Goal: Task Accomplishment & Management: Manage account settings

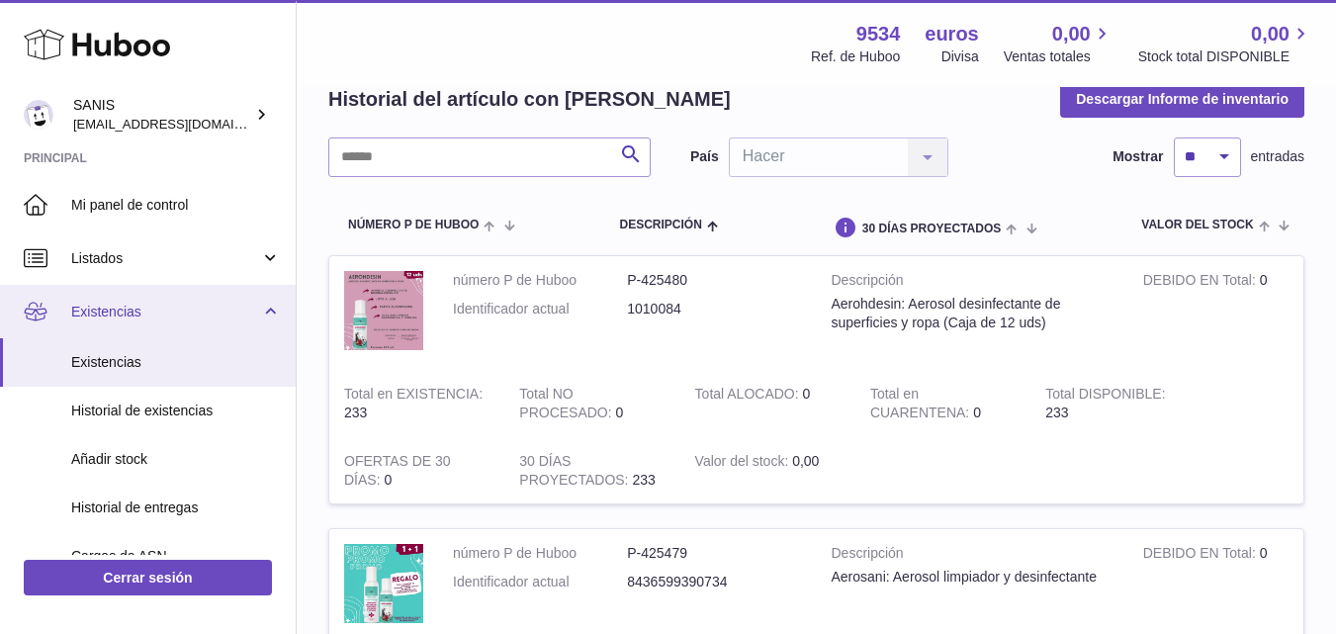
click at [257, 305] on link "Existencias" at bounding box center [148, 311] width 296 height 53
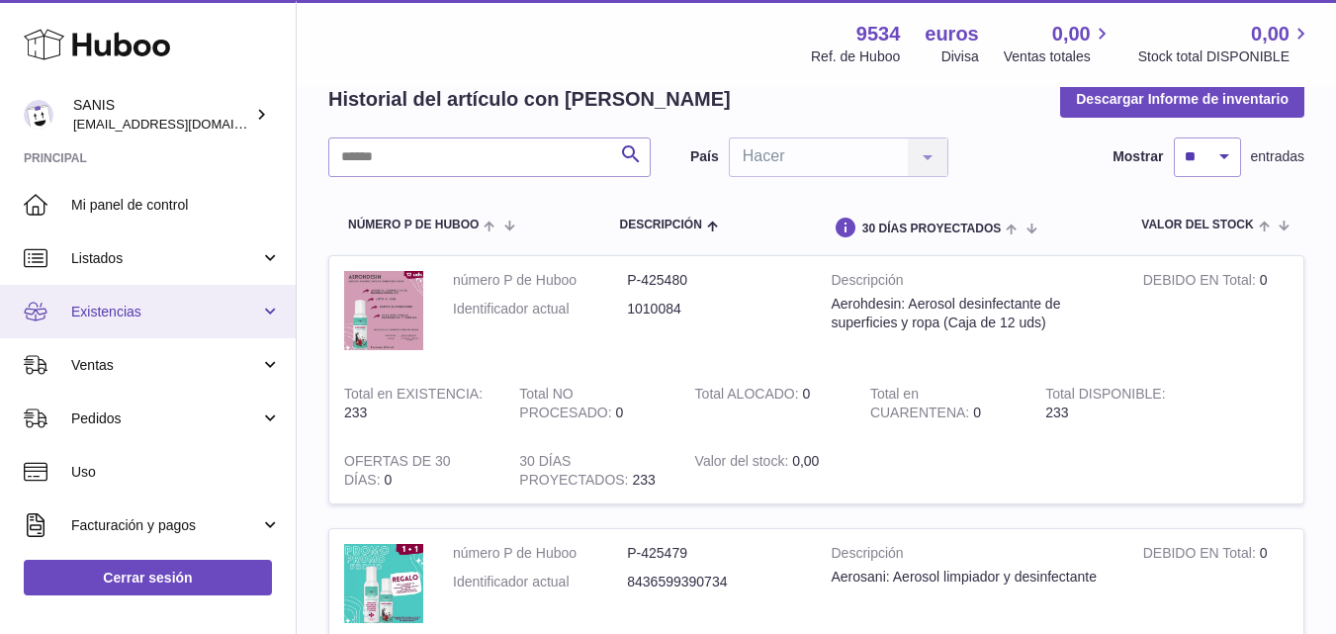
click at [272, 306] on link "Existencias" at bounding box center [148, 311] width 296 height 53
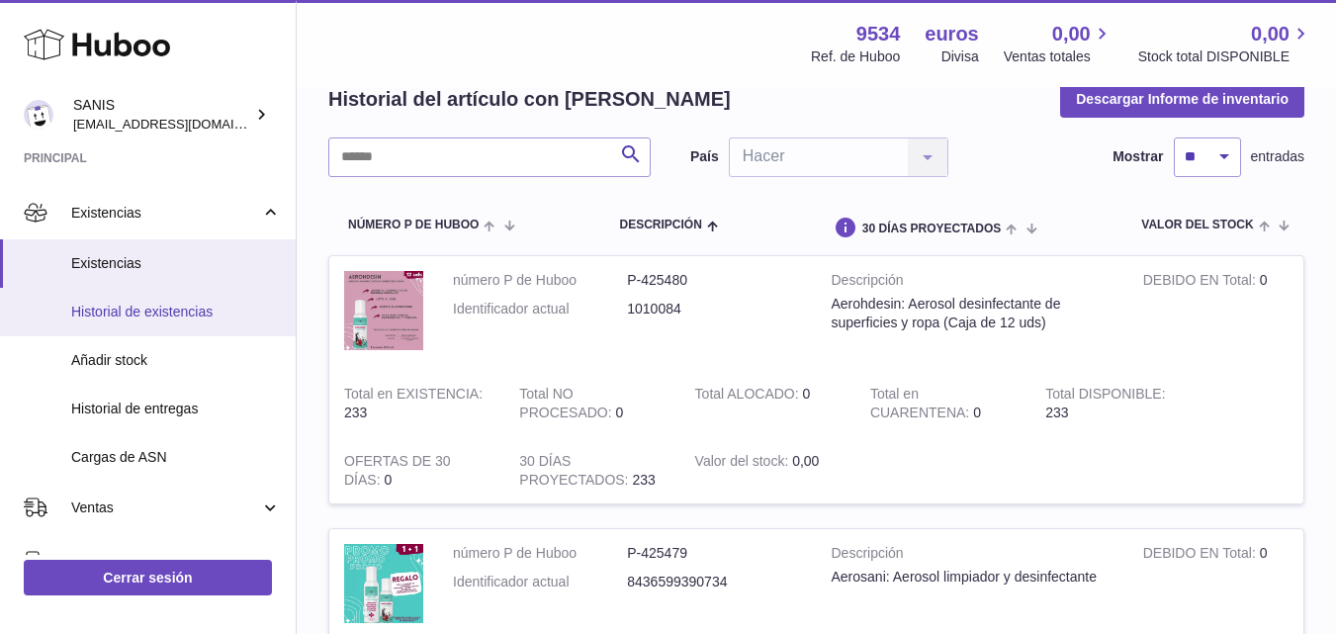
scroll to position [198, 0]
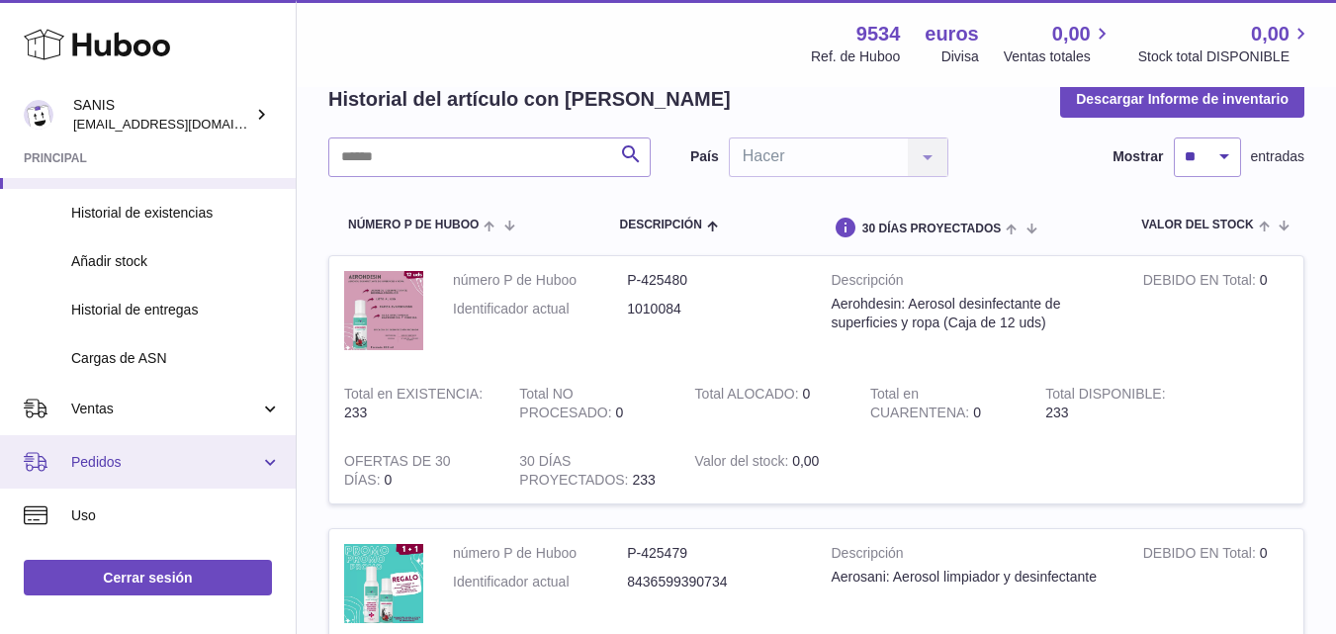
click at [271, 466] on link "Pedidos" at bounding box center [148, 461] width 296 height 53
click at [276, 456] on link "Pedidos" at bounding box center [148, 461] width 296 height 53
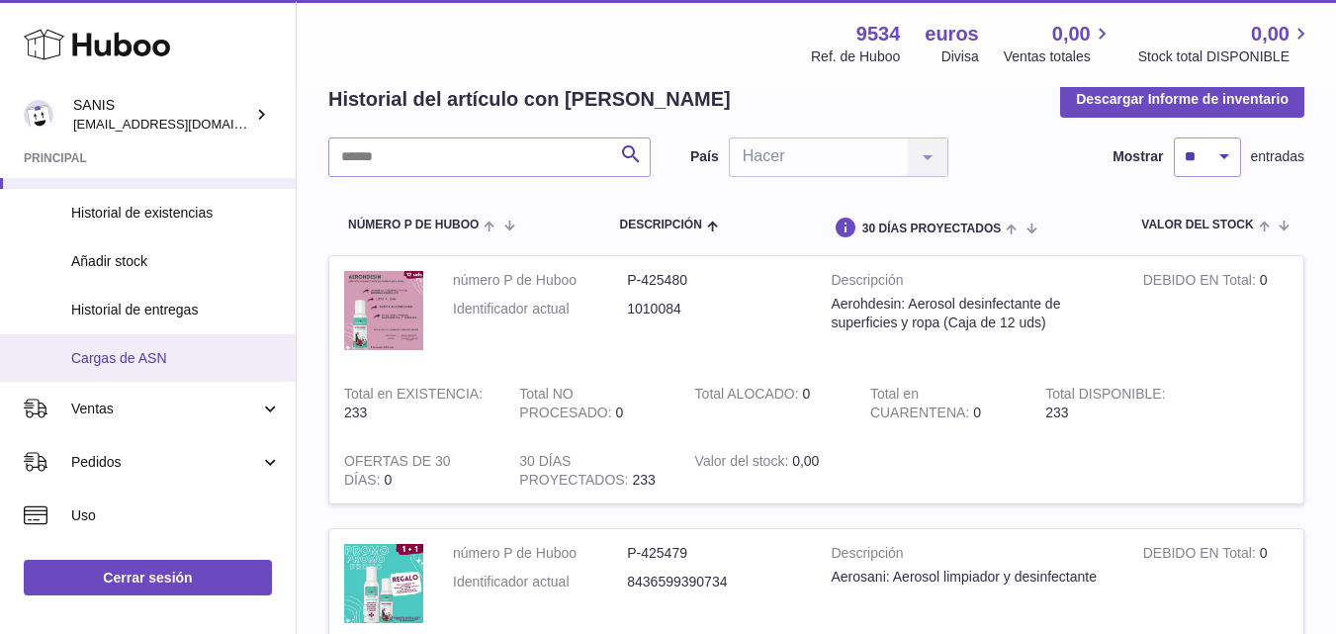
scroll to position [0, 0]
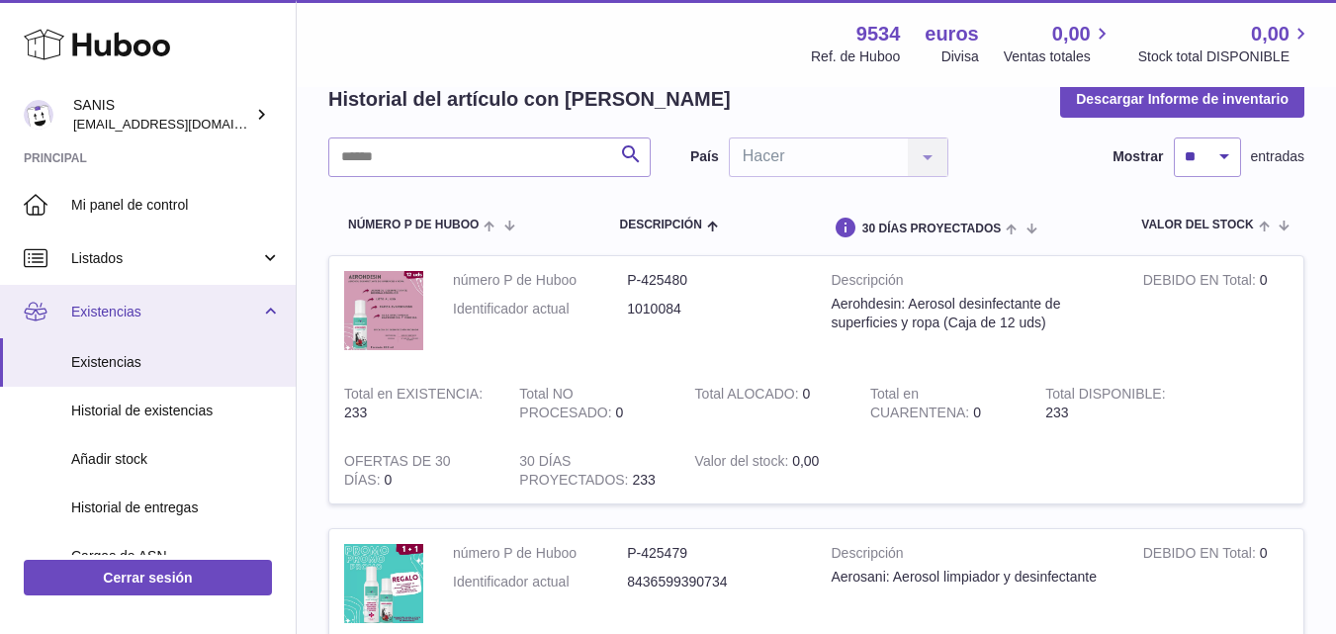
click at [267, 317] on link "Existencias" at bounding box center [148, 311] width 296 height 53
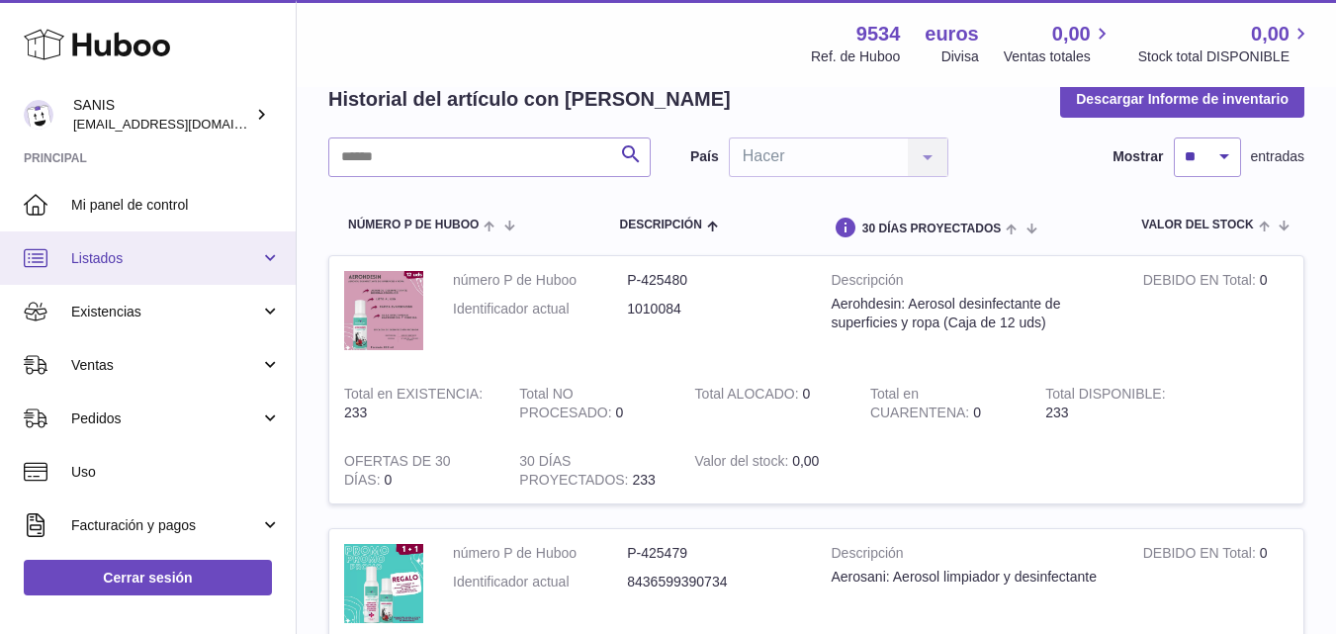
click at [262, 258] on link "Listados" at bounding box center [148, 257] width 296 height 53
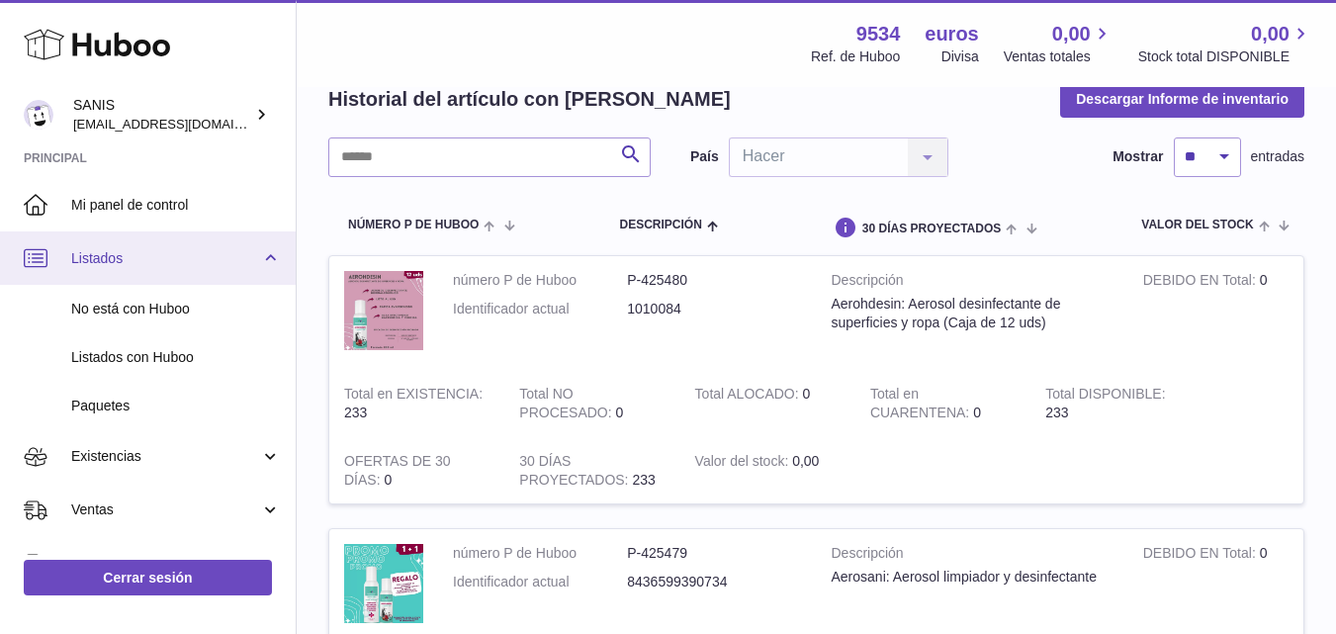
click at [269, 256] on link "Listados" at bounding box center [148, 257] width 296 height 53
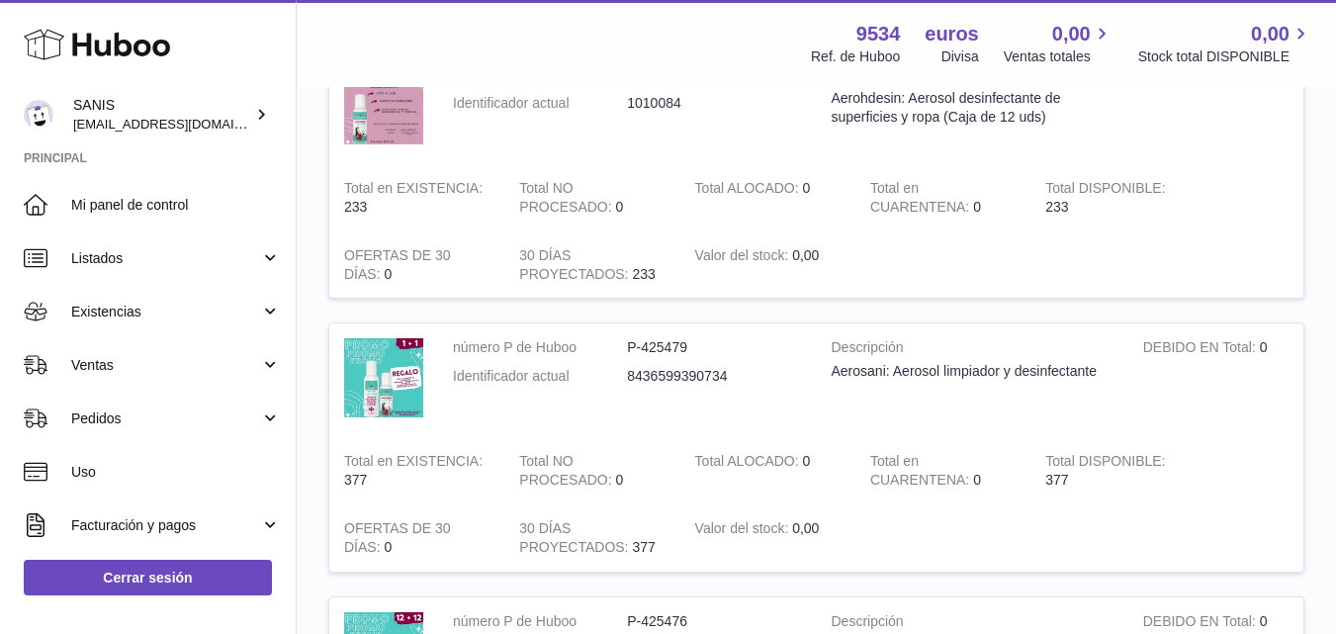
scroll to position [396, 0]
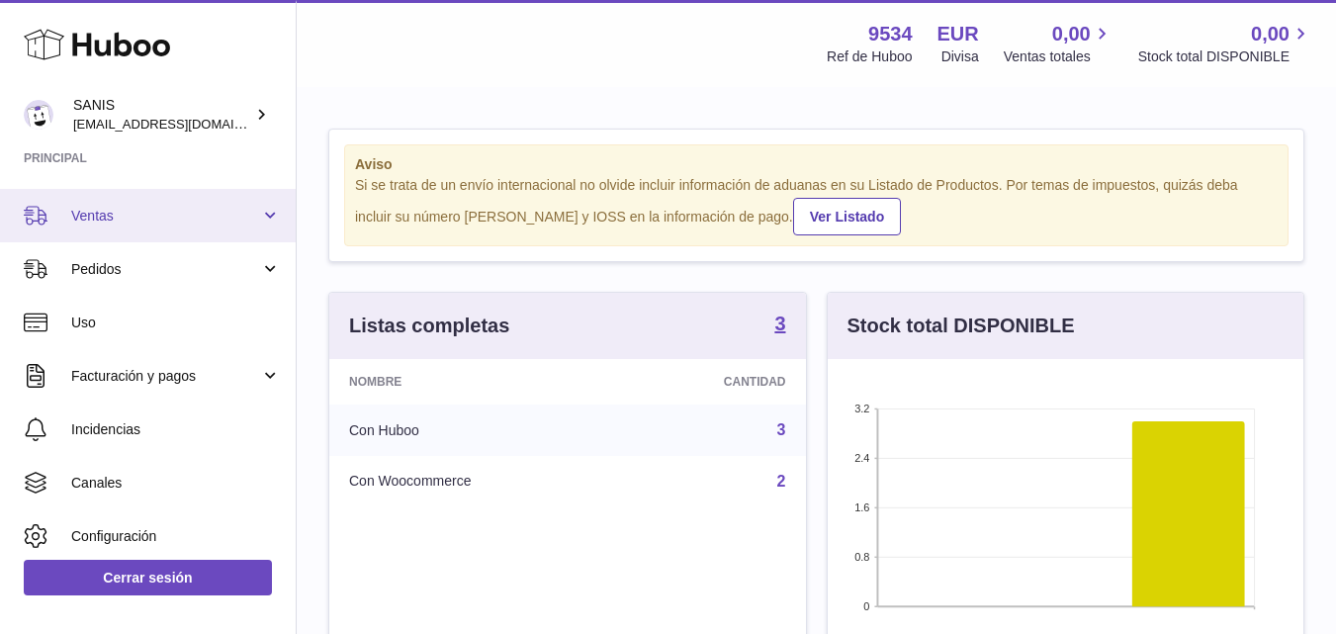
scroll to position [198, 0]
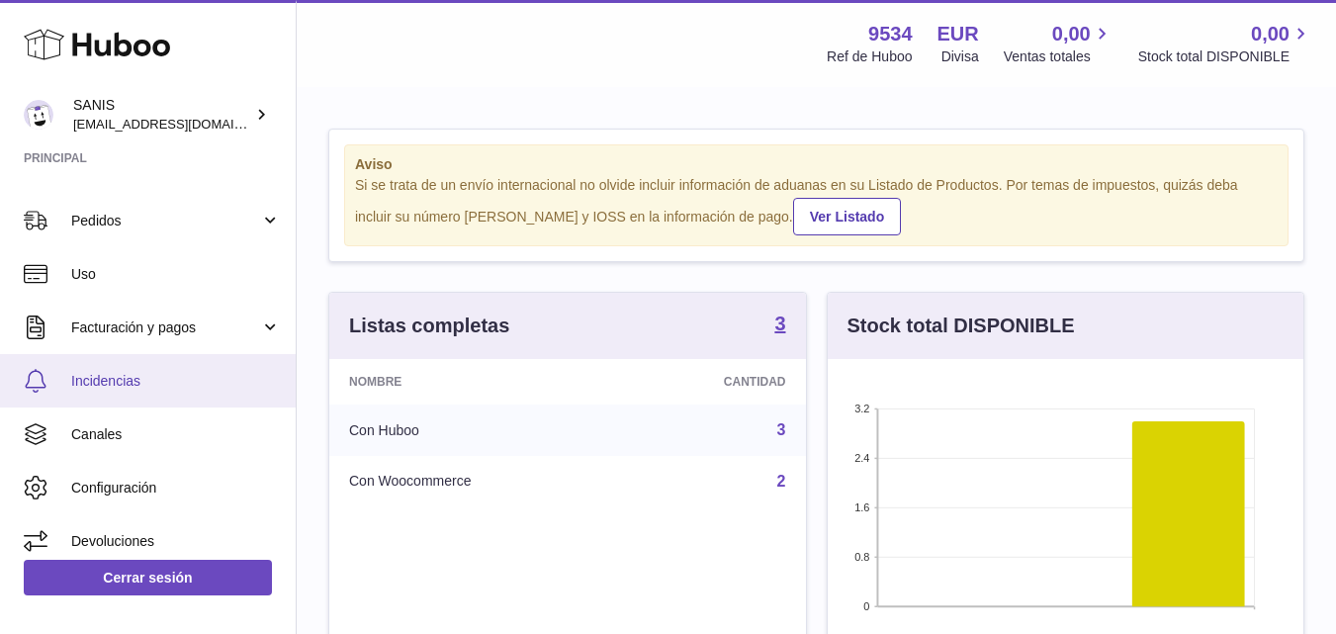
click at [150, 383] on span "Incidencias" at bounding box center [176, 381] width 210 height 19
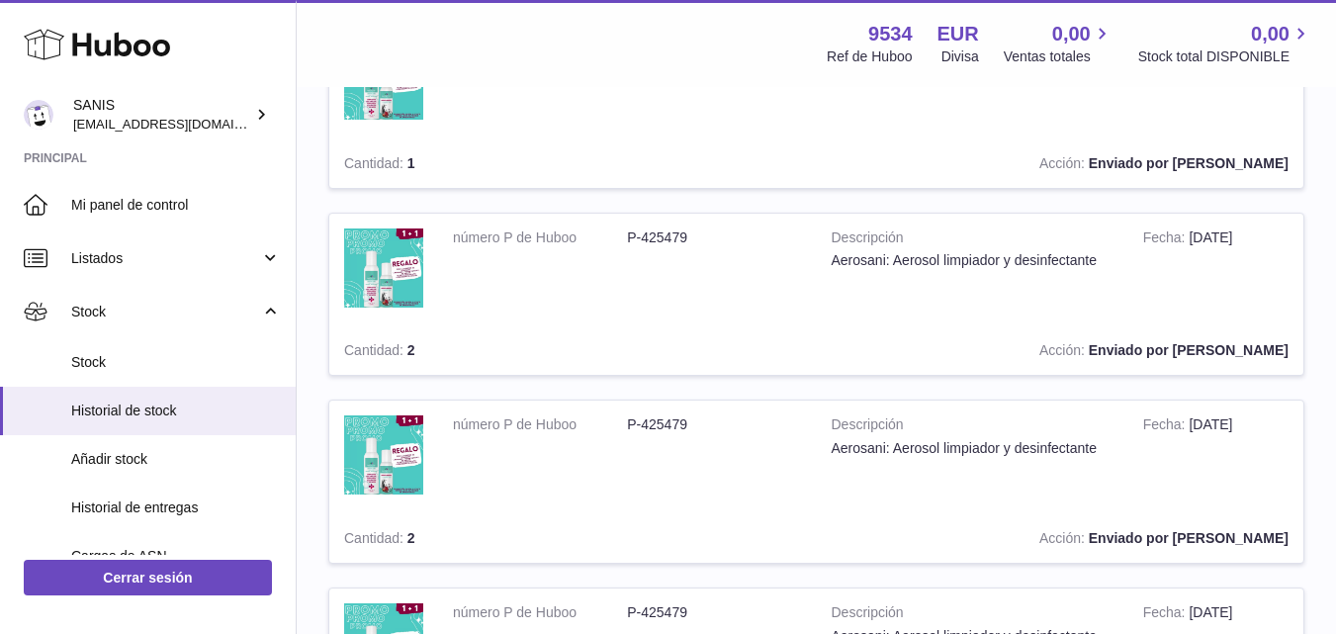
scroll to position [99, 0]
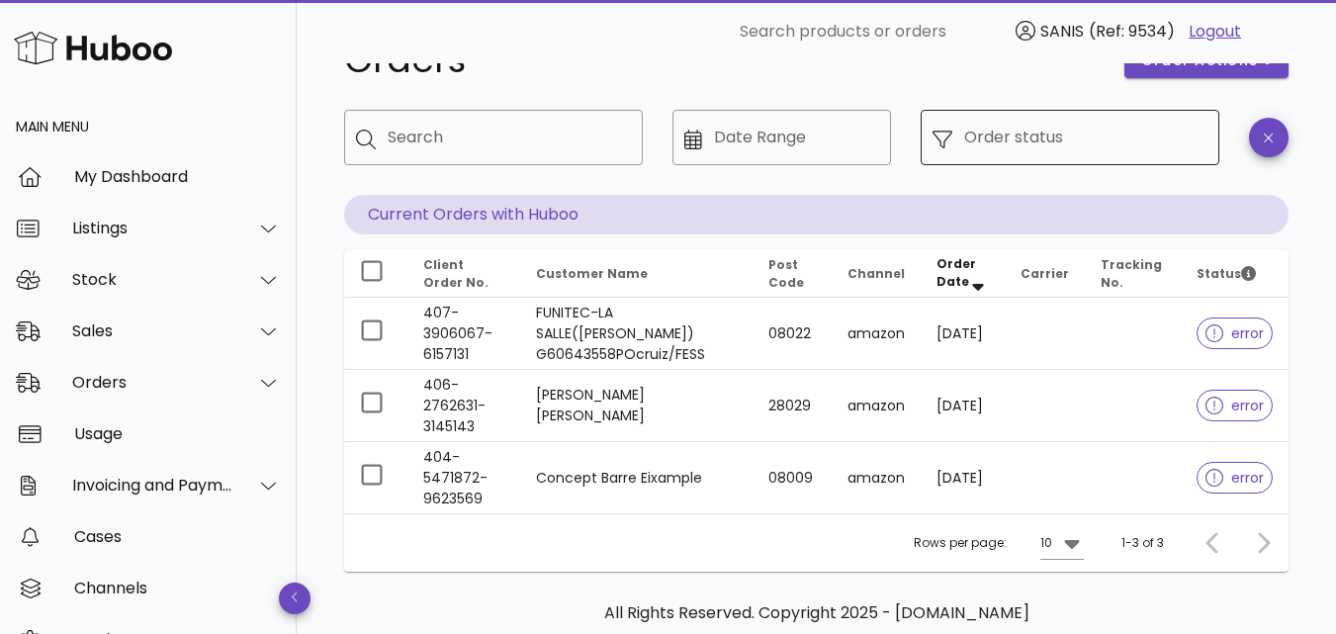
scroll to position [99, 0]
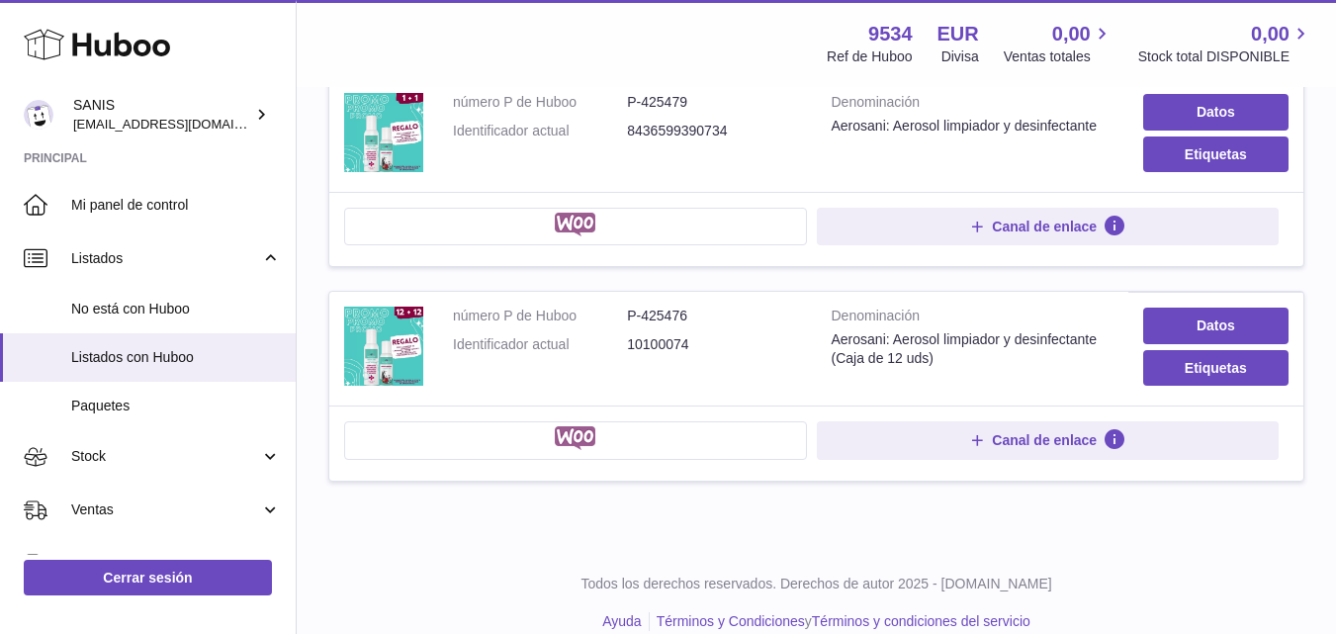
scroll to position [552, 0]
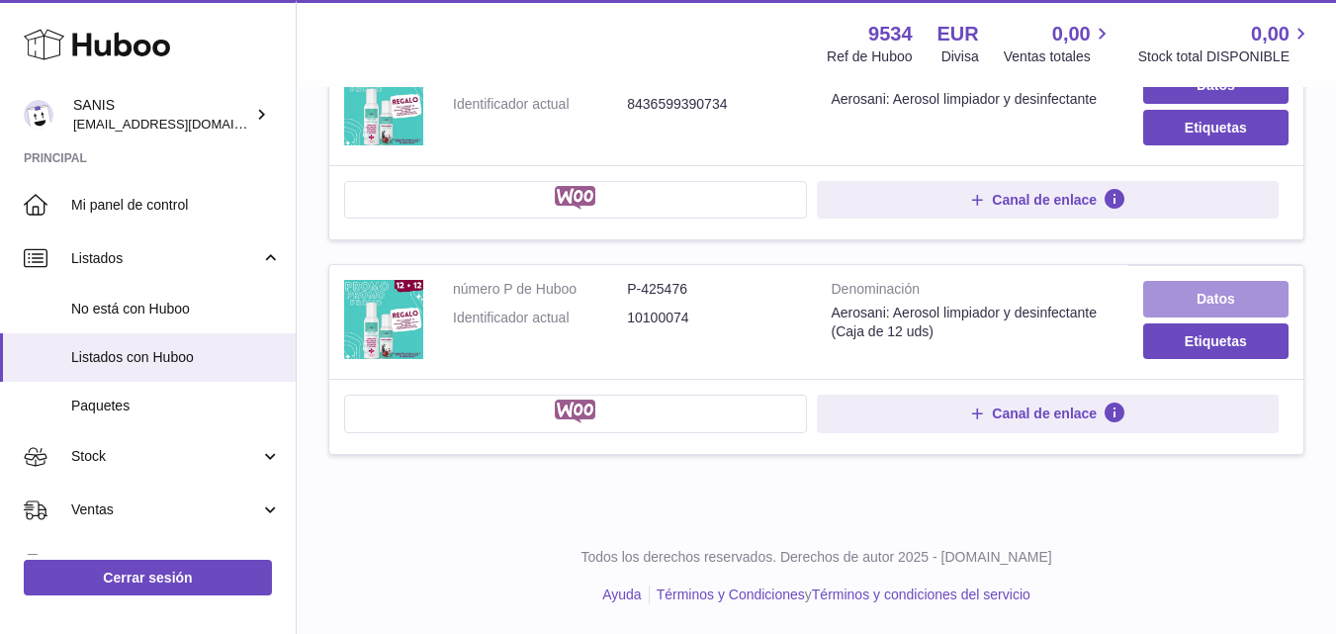
click at [1202, 299] on link "Datos" at bounding box center [1215, 299] width 145 height 36
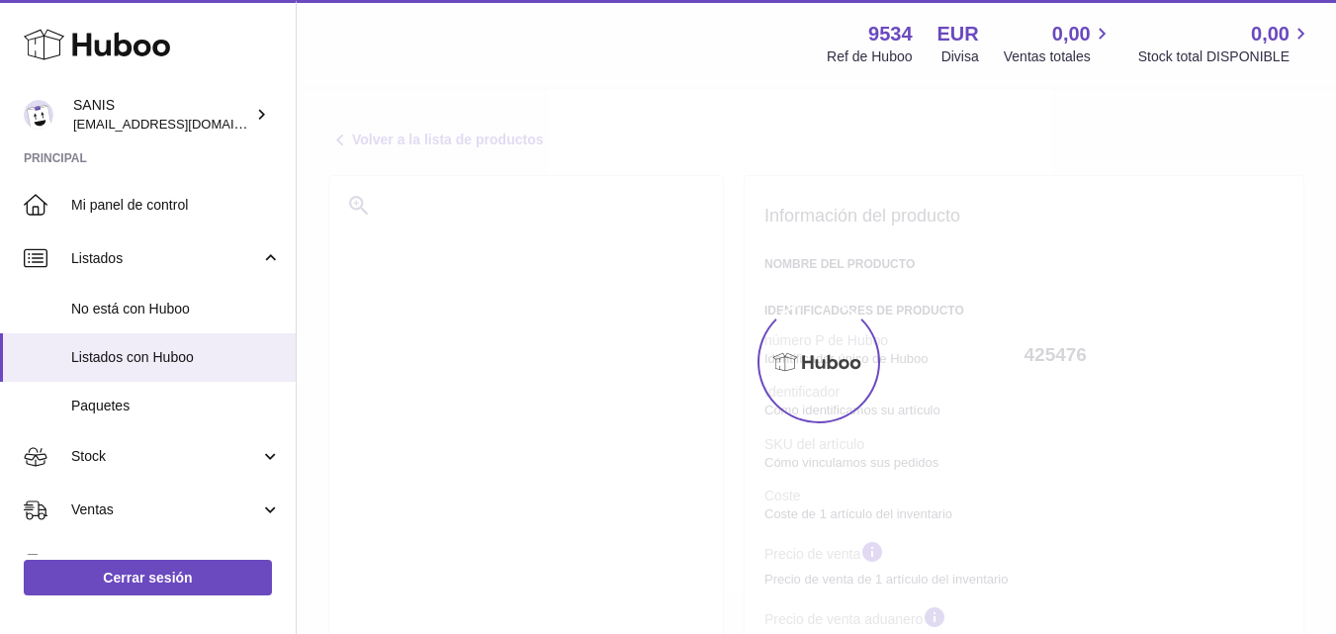
select select "***"
select select "****"
